Goal: Find specific page/section: Find specific page/section

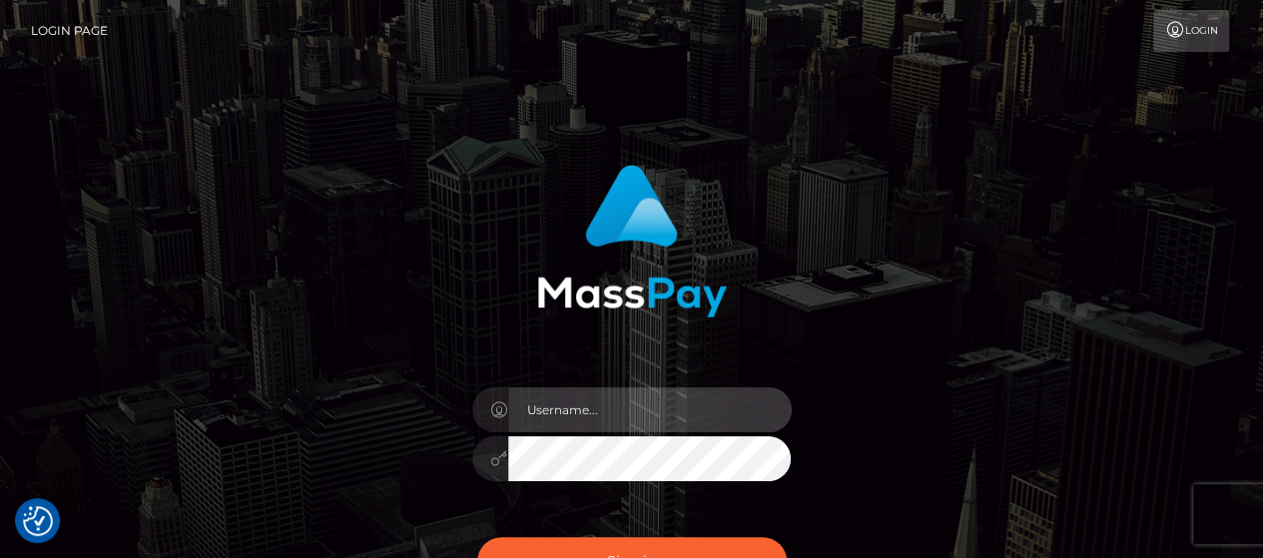
type input "matthew.wong"
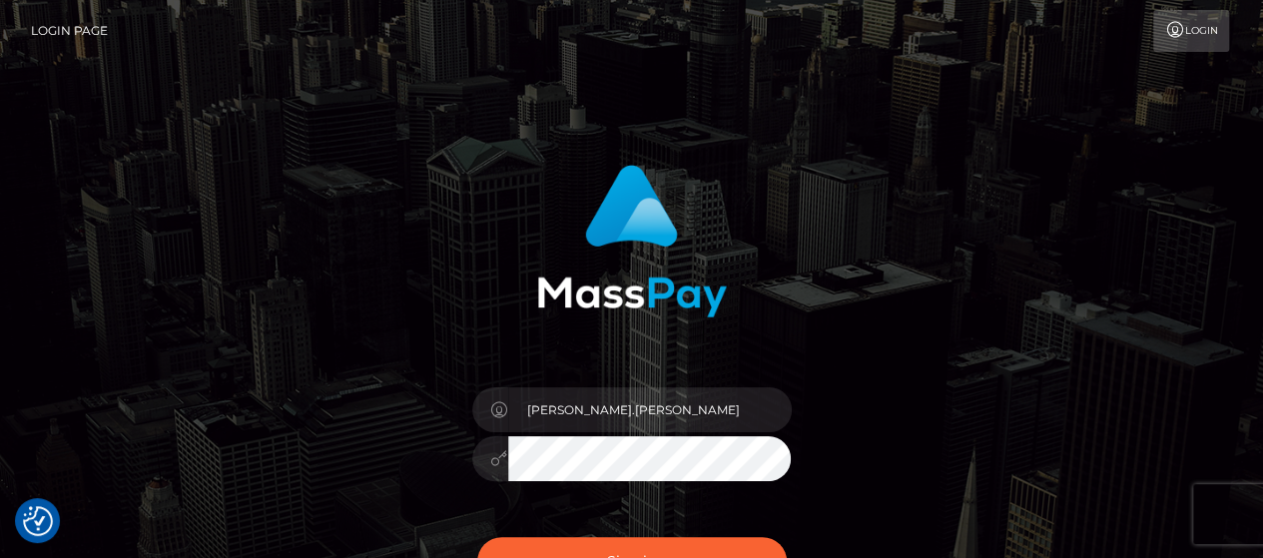
click at [437, 271] on div at bounding box center [631, 234] width 524 height 168
click at [607, 546] on button "Sign in" at bounding box center [631, 561] width 309 height 49
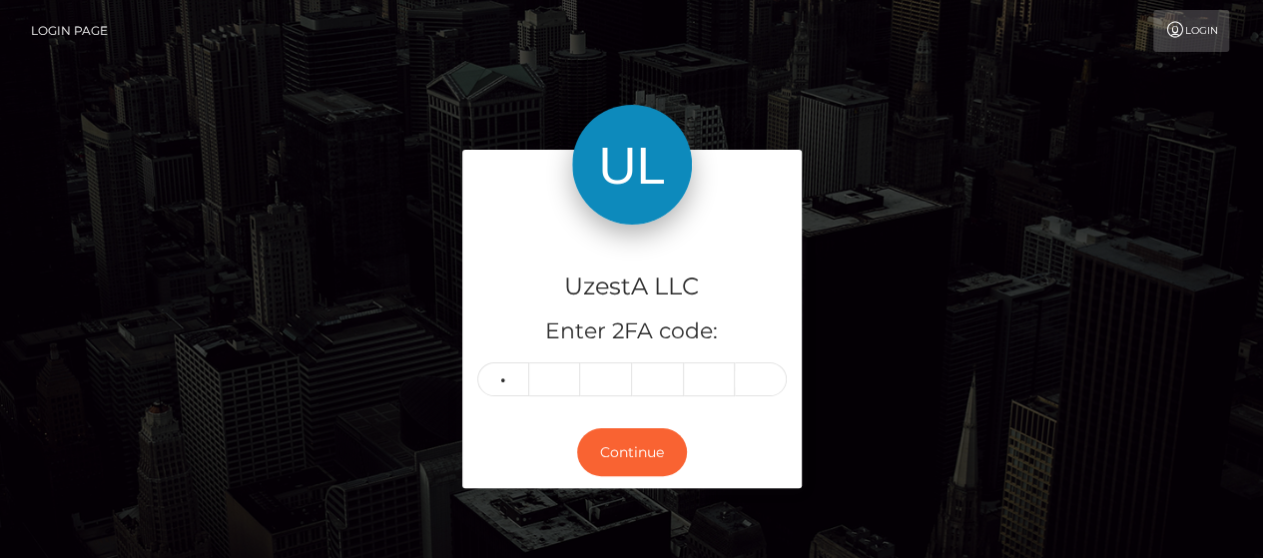
type input "2"
type input "6"
type input "0"
type input "3"
type input "6"
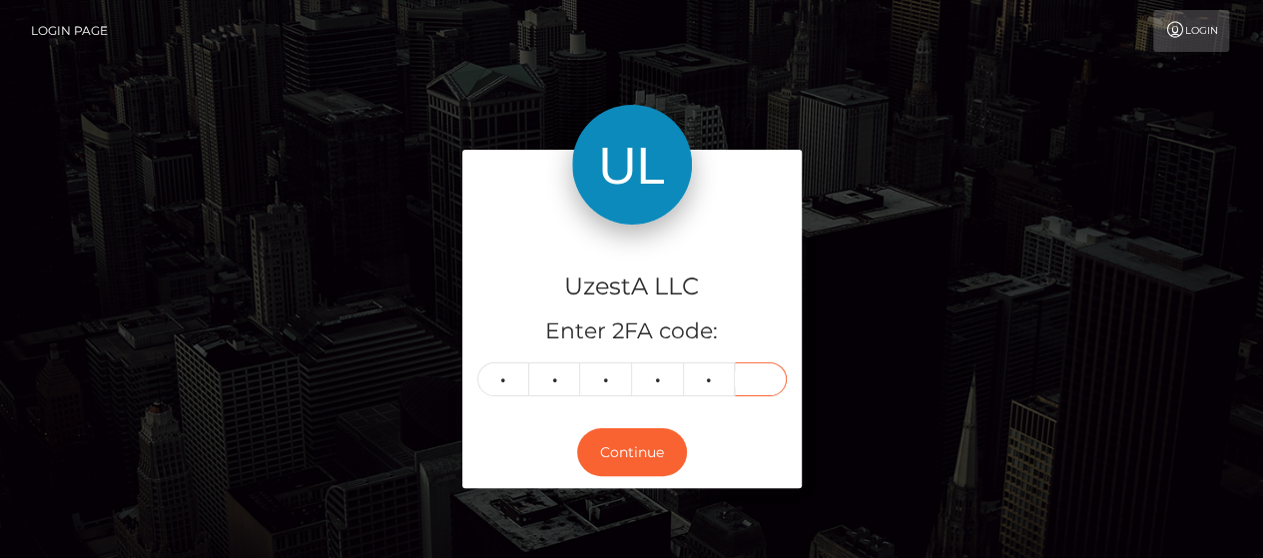
type input "1"
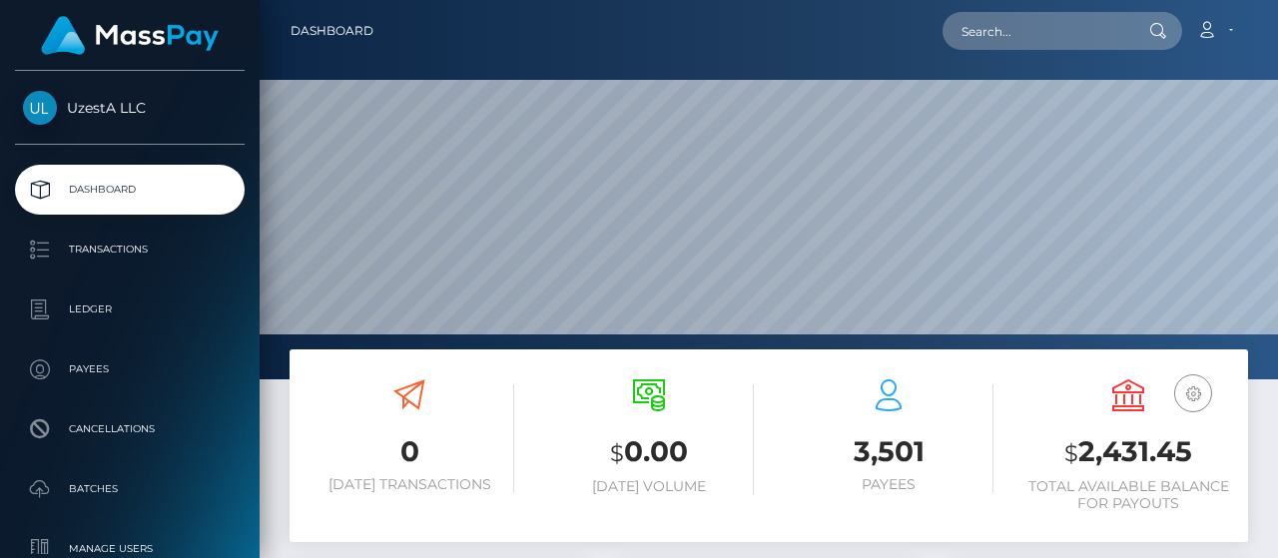
scroll to position [353, 299]
click at [1034, 45] on input "text" at bounding box center [1036, 31] width 188 height 38
paste input "0200678"
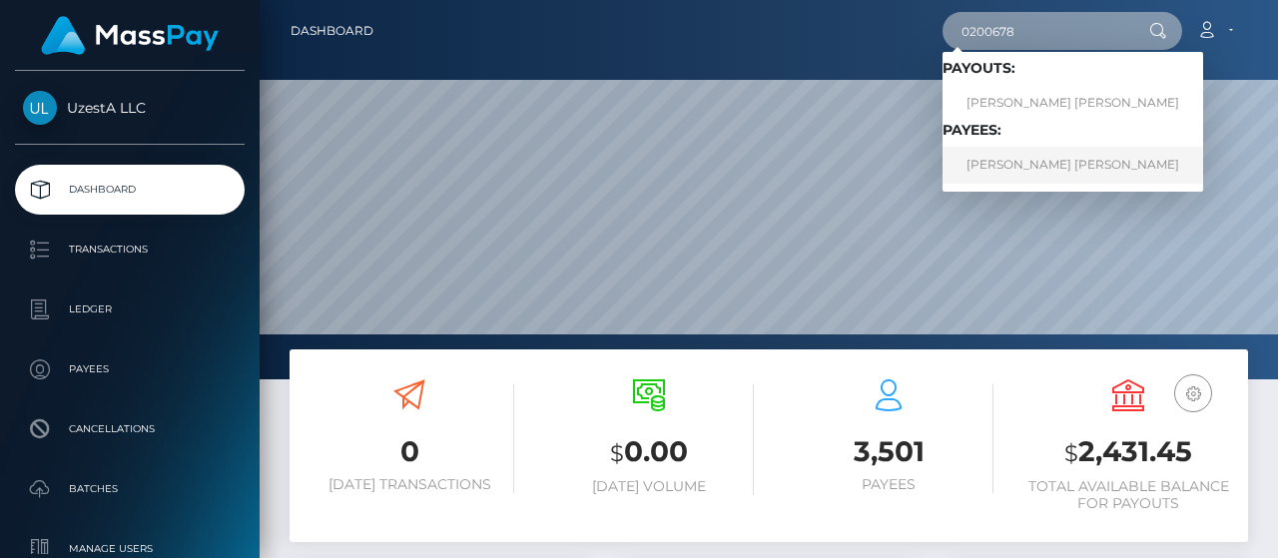
type input "0200678"
click at [1059, 171] on link "LIM YONG SHENG Lim" at bounding box center [1072, 165] width 261 height 37
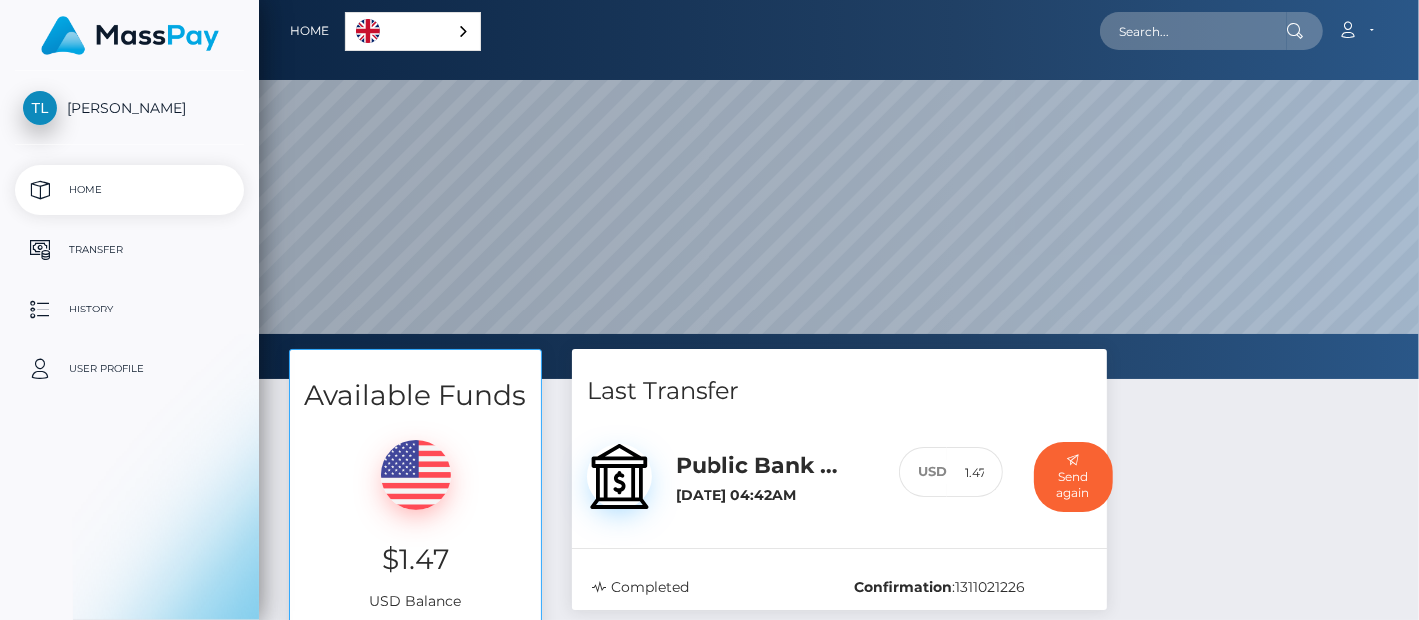
select select
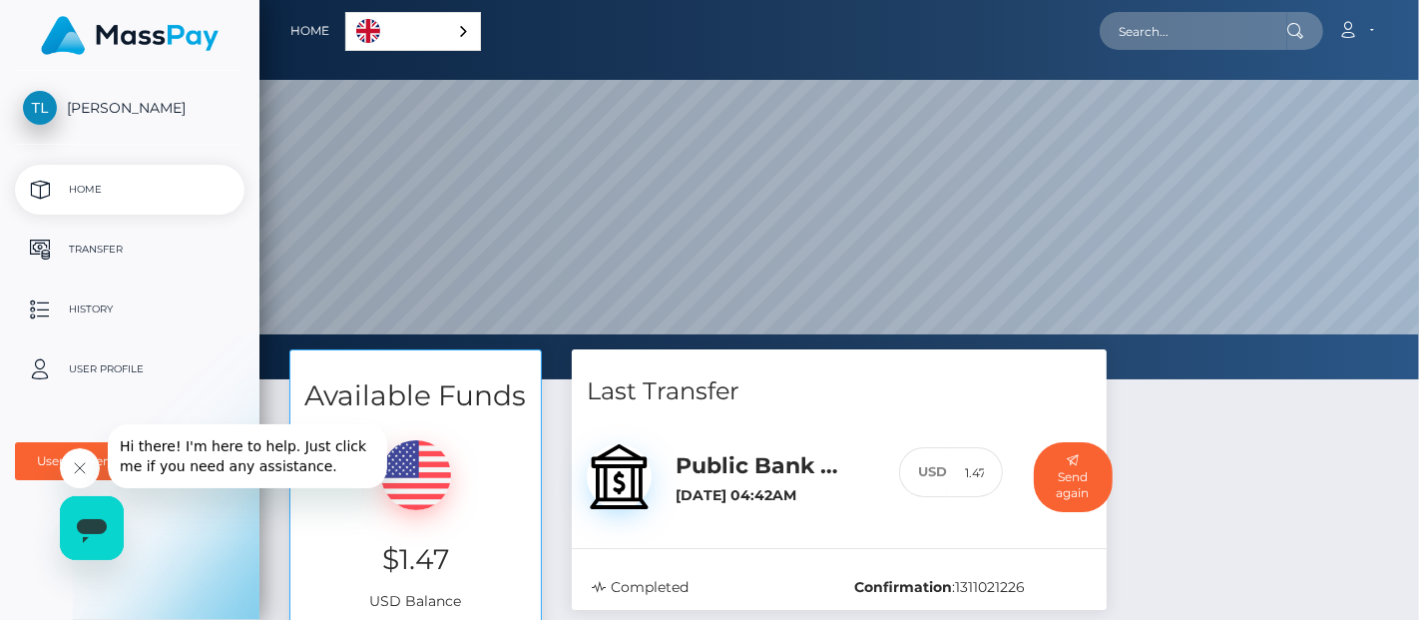
click at [120, 109] on span "[PERSON_NAME]" at bounding box center [130, 108] width 230 height 18
